Goal: Information Seeking & Learning: Check status

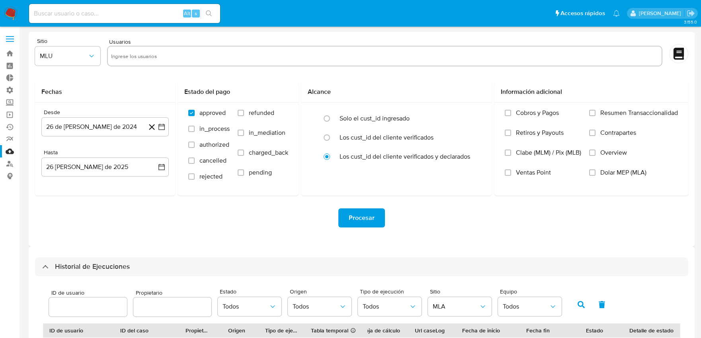
select select "10"
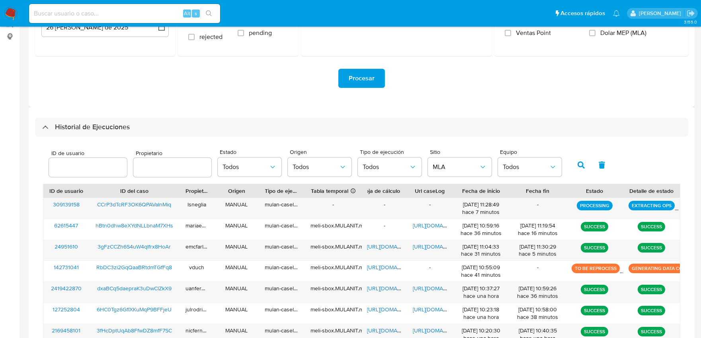
scroll to position [78, 0]
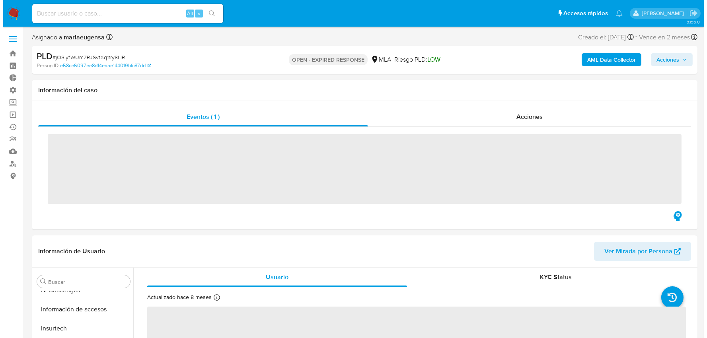
scroll to position [374, 0]
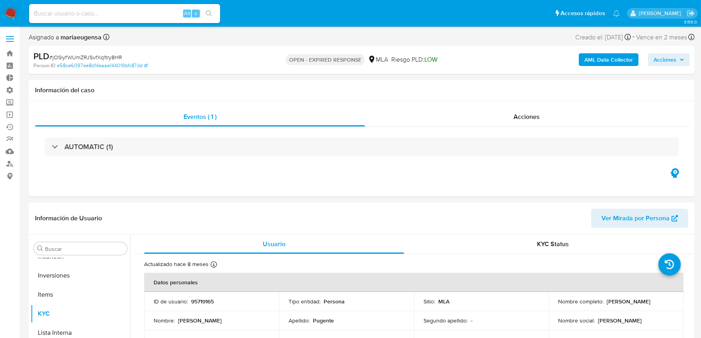
click at [596, 56] on b "AML Data Collector" at bounding box center [608, 59] width 49 height 13
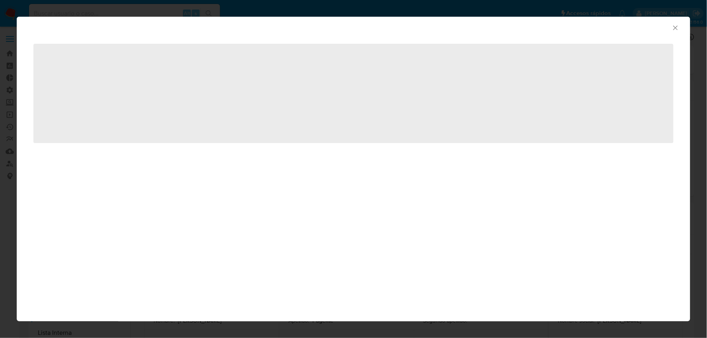
select select "10"
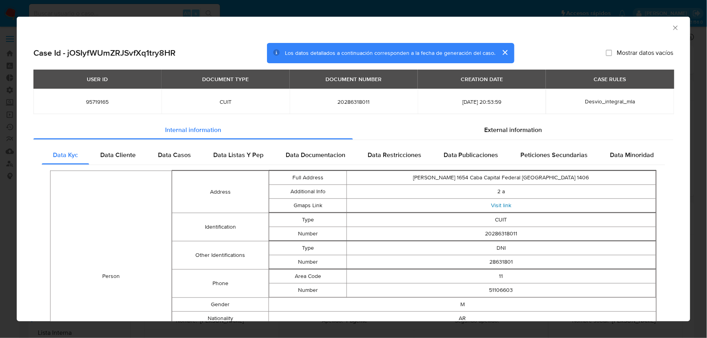
click at [494, 205] on link "Visit link" at bounding box center [501, 205] width 20 height 8
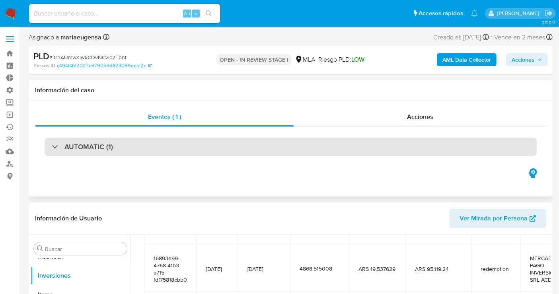
click at [114, 146] on div "AUTOMATIC (1)" at bounding box center [291, 147] width 492 height 18
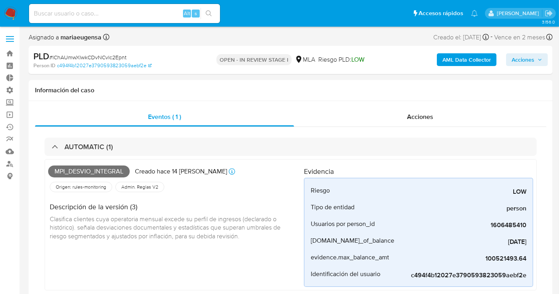
click at [179, 47] on div "PLD # lChAUmwXlwkCDvNCvlc2Epnt Person ID c494f4b12027e3790593823059aebf2e OPEN …" at bounding box center [291, 60] width 524 height 28
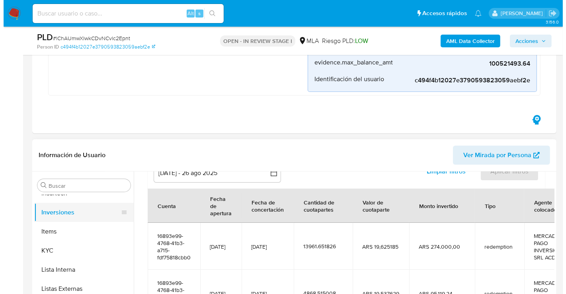
scroll to position [44, 0]
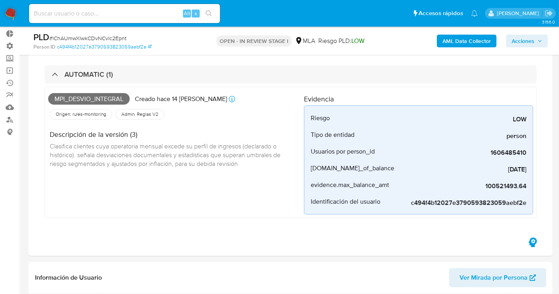
drag, startPoint x: 162, startPoint y: 0, endPoint x: 461, endPoint y: 41, distance: 301.0
click at [461, 41] on b "AML Data Collector" at bounding box center [467, 41] width 49 height 13
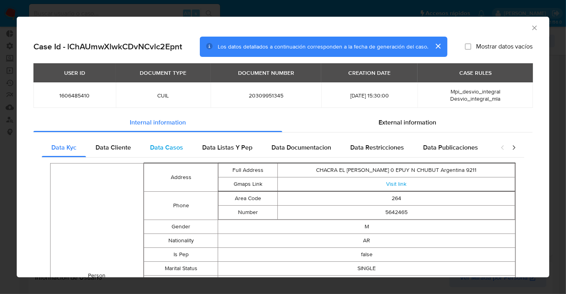
click at [185, 152] on div "Data Casos" at bounding box center [167, 147] width 52 height 19
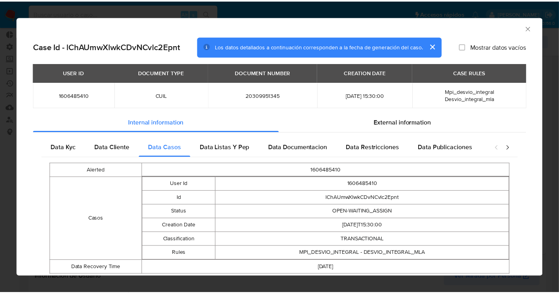
scroll to position [24, 0]
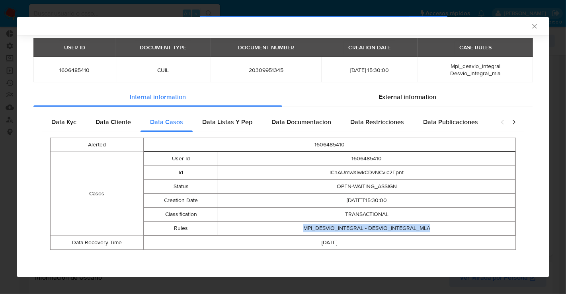
drag, startPoint x: 295, startPoint y: 233, endPoint x: 441, endPoint y: 227, distance: 145.4
click at [441, 227] on td "MPI_DESVIO_INTEGRAL - DESVIO_INTEGRAL_MLA" at bounding box center [366, 228] width 297 height 14
click at [531, 27] on icon "Cerrar ventana" at bounding box center [535, 26] width 8 height 8
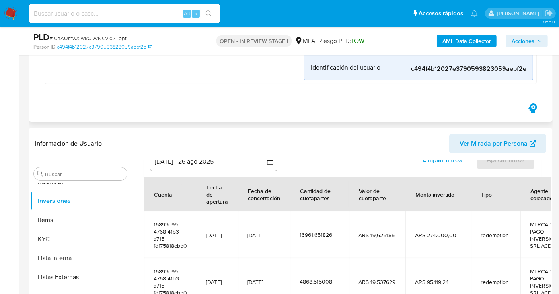
scroll to position [265, 0]
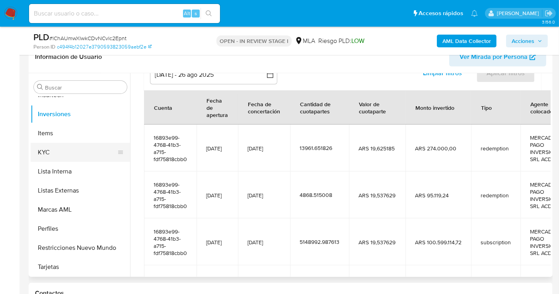
click at [61, 153] on button "KYC" at bounding box center [77, 152] width 93 height 19
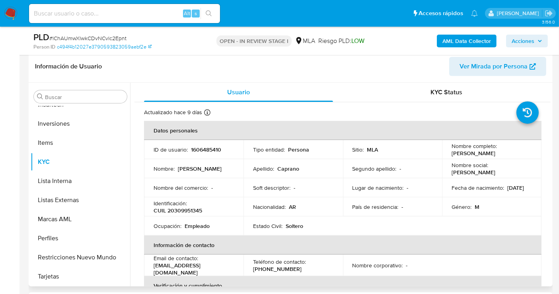
click at [199, 149] on p "1606485410" at bounding box center [206, 149] width 30 height 7
copy p "1606485410"
click at [216, 148] on p "1606485410" at bounding box center [206, 149] width 30 height 7
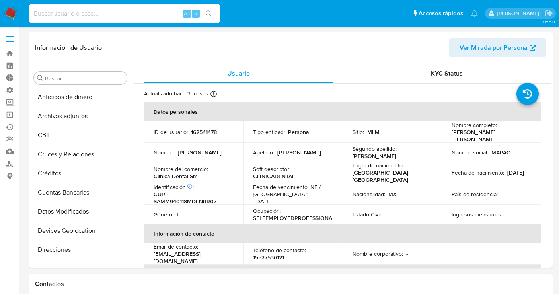
select select "10"
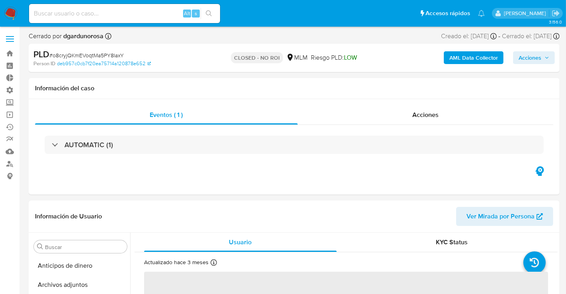
select select "10"
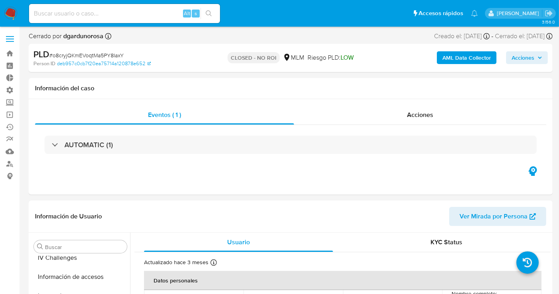
scroll to position [336, 0]
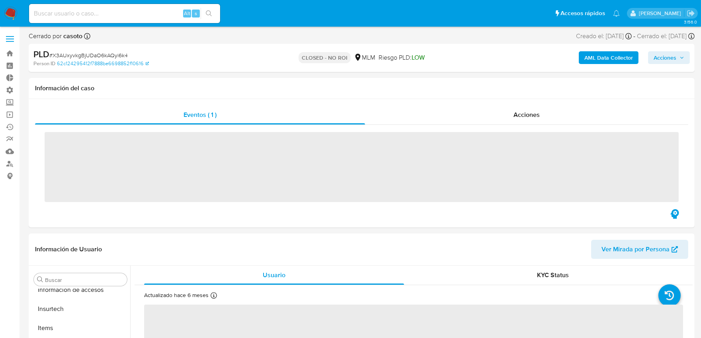
scroll to position [336, 0]
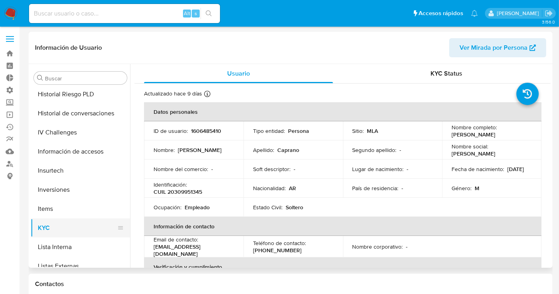
scroll to position [286, 0]
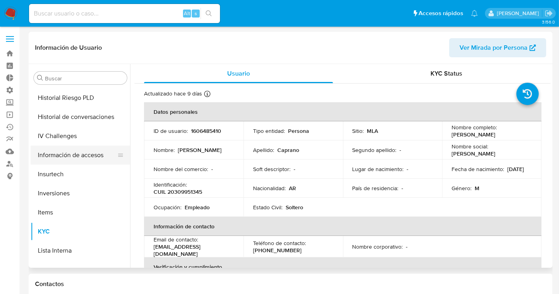
select select "10"
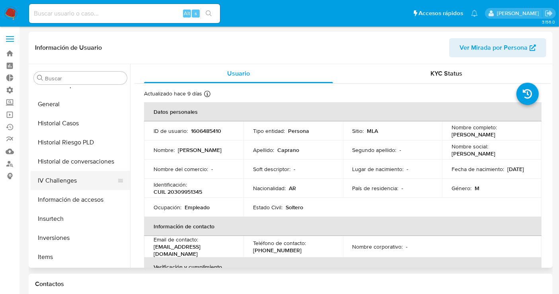
scroll to position [197, 0]
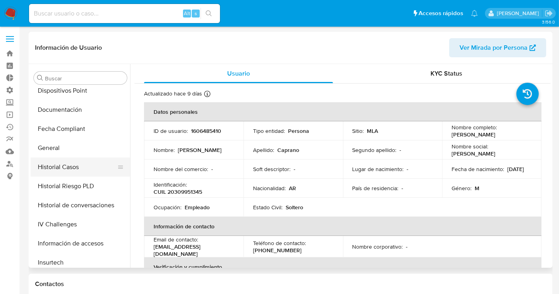
click at [74, 169] on button "Historial Casos" at bounding box center [77, 167] width 93 height 19
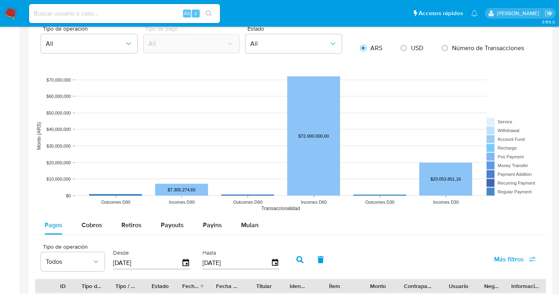
scroll to position [619, 0]
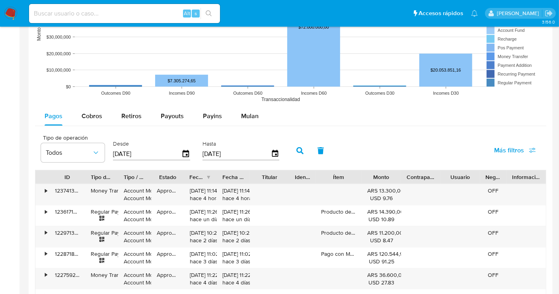
drag, startPoint x: 74, startPoint y: 178, endPoint x: 84, endPoint y: 175, distance: 10.0
click at [84, 175] on div at bounding box center [85, 177] width 14 height 14
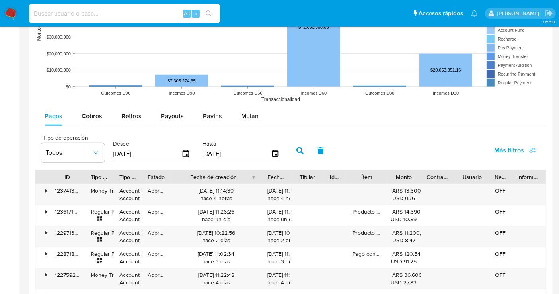
drag, startPoint x: 220, startPoint y: 178, endPoint x: 279, endPoint y: 177, distance: 58.5
click at [279, 177] on div "ID Tipo de operación Tipo / Método Estado Fecha de creación Fecha de aprobación…" at bounding box center [290, 177] width 511 height 14
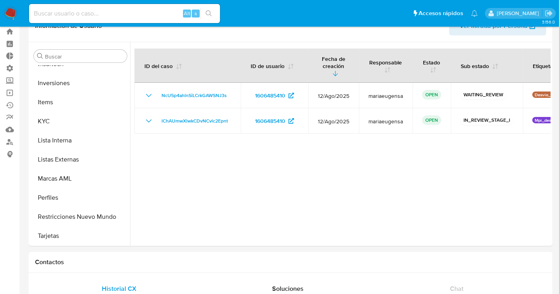
scroll to position [0, 0]
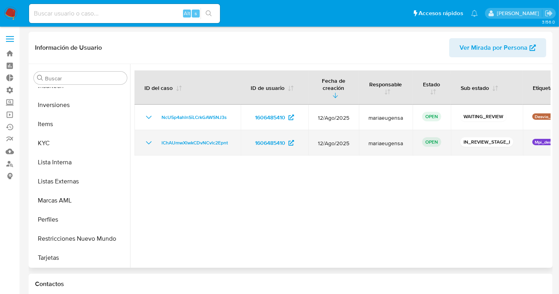
click at [146, 138] on icon "Mostrar/Ocultar" at bounding box center [149, 143] width 10 height 10
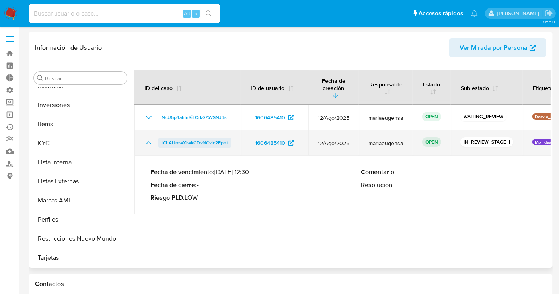
drag, startPoint x: 236, startPoint y: 138, endPoint x: 161, endPoint y: 135, distance: 74.9
click at [161, 135] on td "lChAUmwXlwkCDvNCvlc2Epnt" at bounding box center [188, 142] width 106 height 25
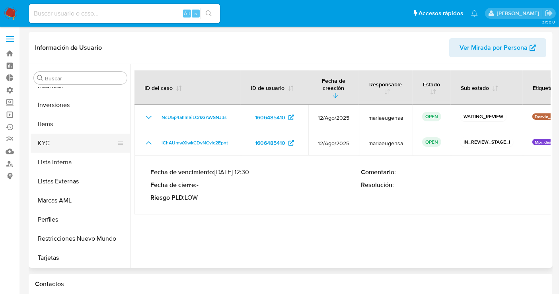
click at [52, 134] on button "KYC" at bounding box center [77, 143] width 93 height 19
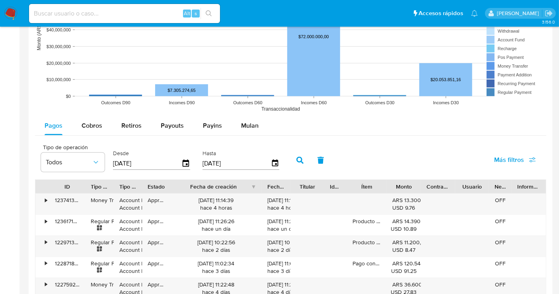
scroll to position [707, 0]
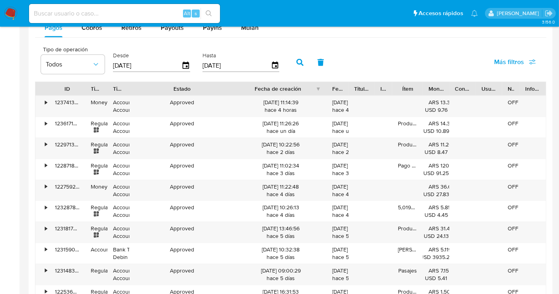
drag, startPoint x: 175, startPoint y: 85, endPoint x: 252, endPoint y: 82, distance: 77.7
click at [252, 82] on div "ID Tipo de operación Tipo / Método Estado Fecha de creación Fecha de aprobación…" at bounding box center [290, 89] width 511 height 14
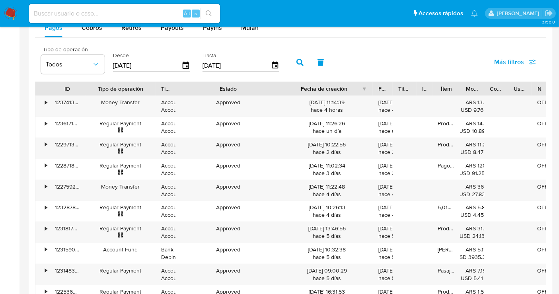
drag, startPoint x: 110, startPoint y: 86, endPoint x: 158, endPoint y: 77, distance: 49.0
click at [158, 77] on div "Tipo de operación Todos Desde 29/05/2025 Hasta 26/08/2025 Más filtros ID Tipo d…" at bounding box center [291, 185] width 512 height 286
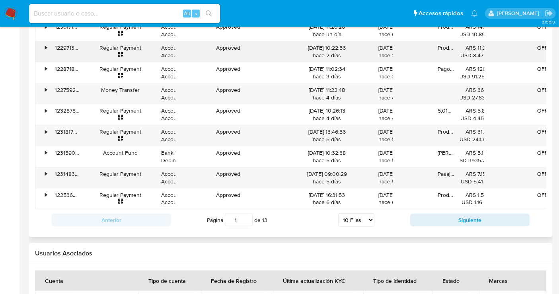
scroll to position [792, 0]
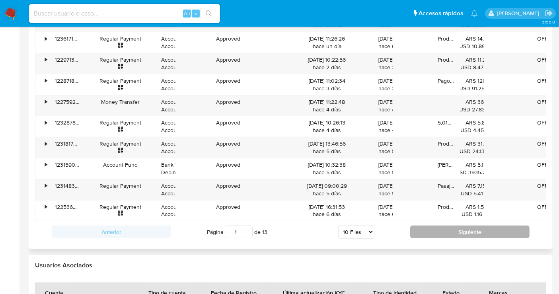
click at [458, 238] on button "Siguiente" at bounding box center [469, 232] width 119 height 13
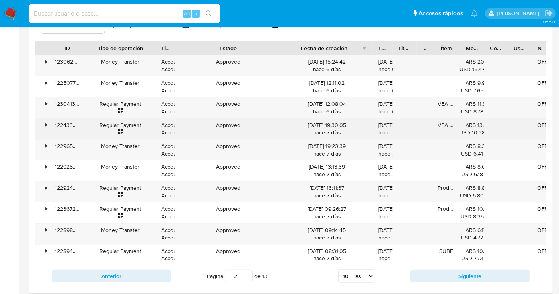
scroll to position [881, 0]
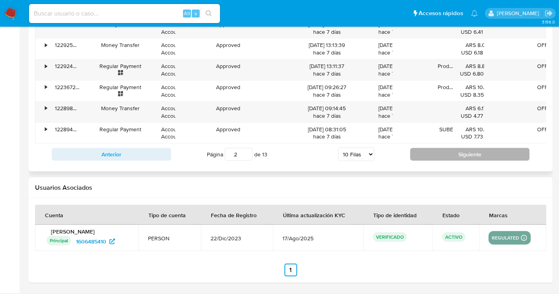
click at [479, 155] on button "Siguiente" at bounding box center [469, 154] width 119 height 13
type input "4"
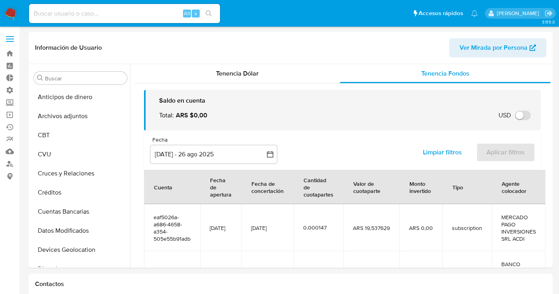
select select "10"
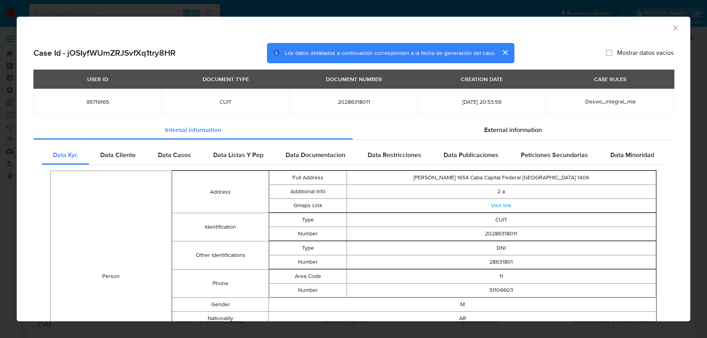
select select "10"
